Goal: Information Seeking & Learning: Find specific fact

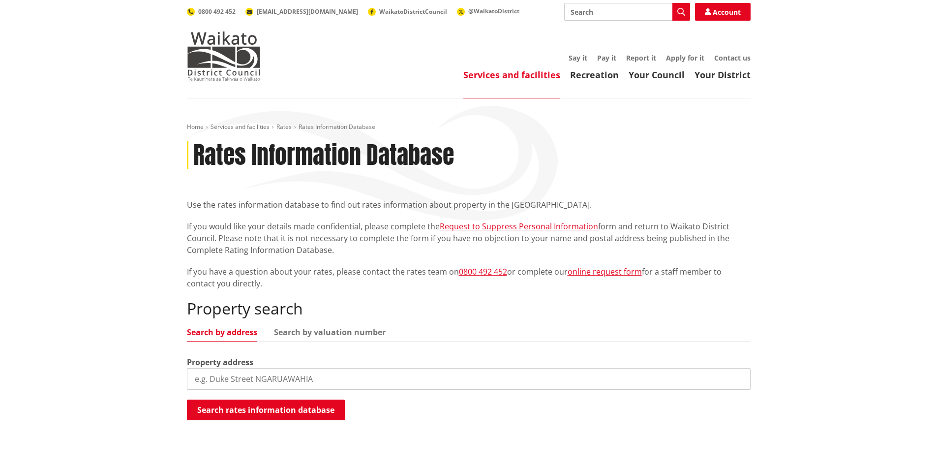
click at [292, 376] on input "search" at bounding box center [468, 379] width 563 height 22
click at [328, 376] on input "search" at bounding box center [468, 379] width 563 height 22
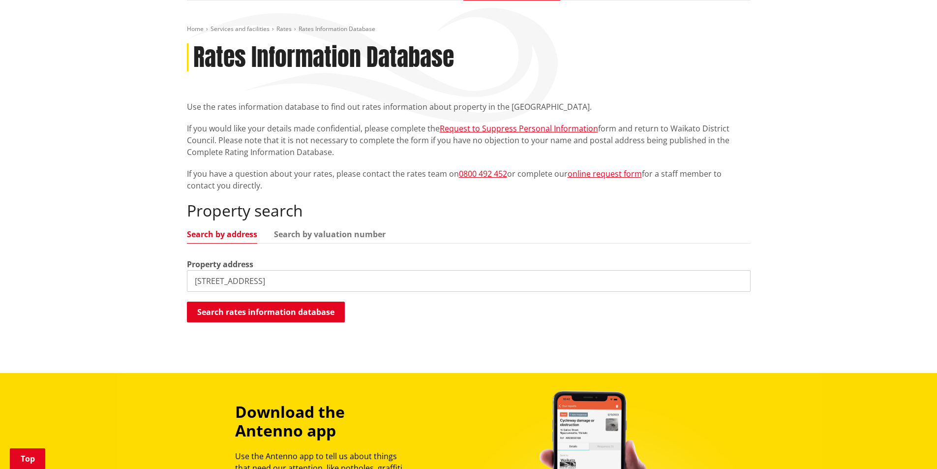
scroll to position [131, 0]
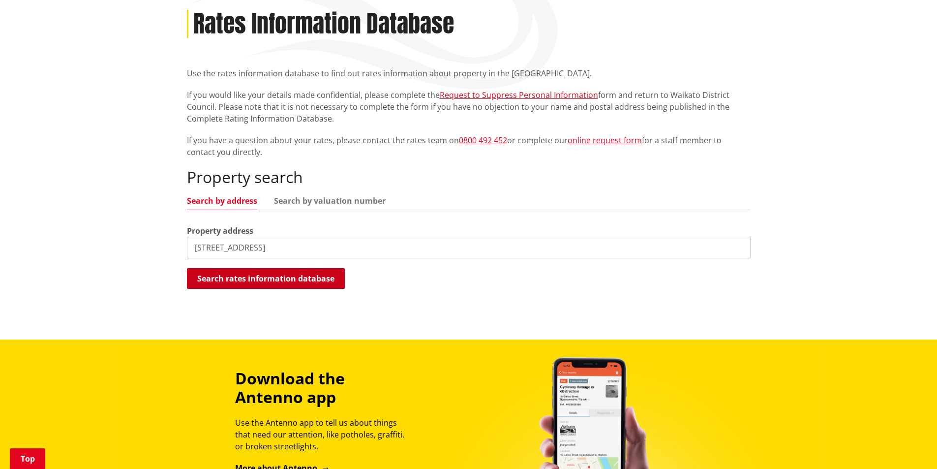
click at [325, 280] on button "Search rates information database" at bounding box center [266, 278] width 158 height 21
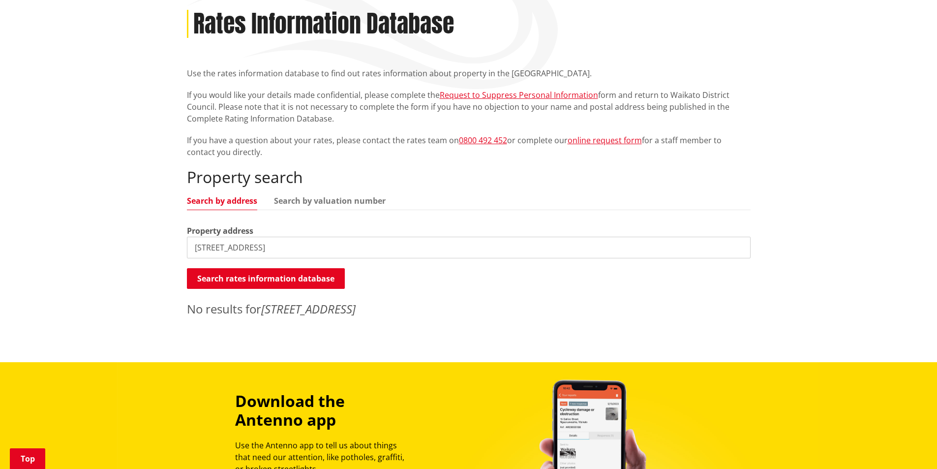
click at [206, 247] on input "327 Trig Road" at bounding box center [468, 248] width 563 height 22
type input "319 Trig Road"
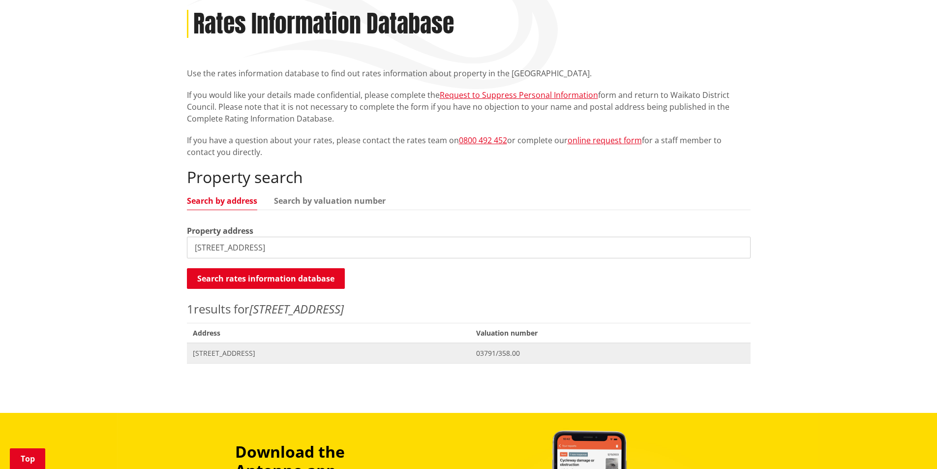
click at [237, 351] on span "[STREET_ADDRESS]" at bounding box center [329, 353] width 272 height 10
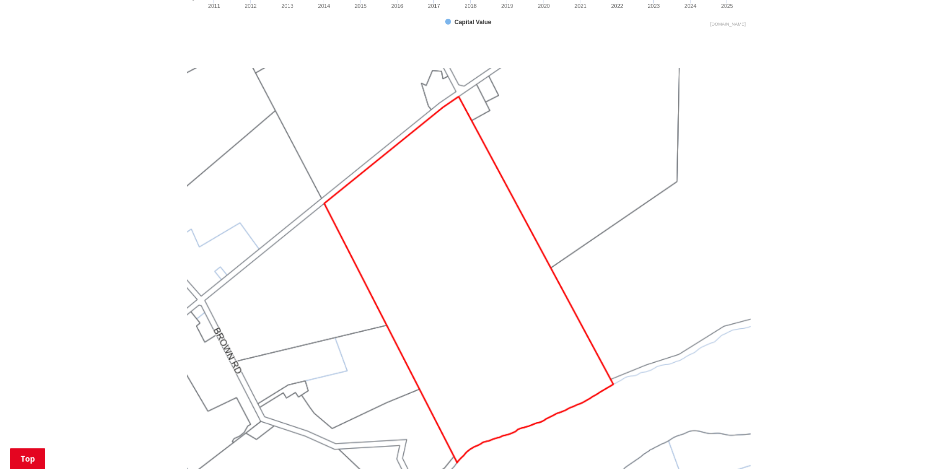
scroll to position [803, 0]
